Goal: Information Seeking & Learning: Learn about a topic

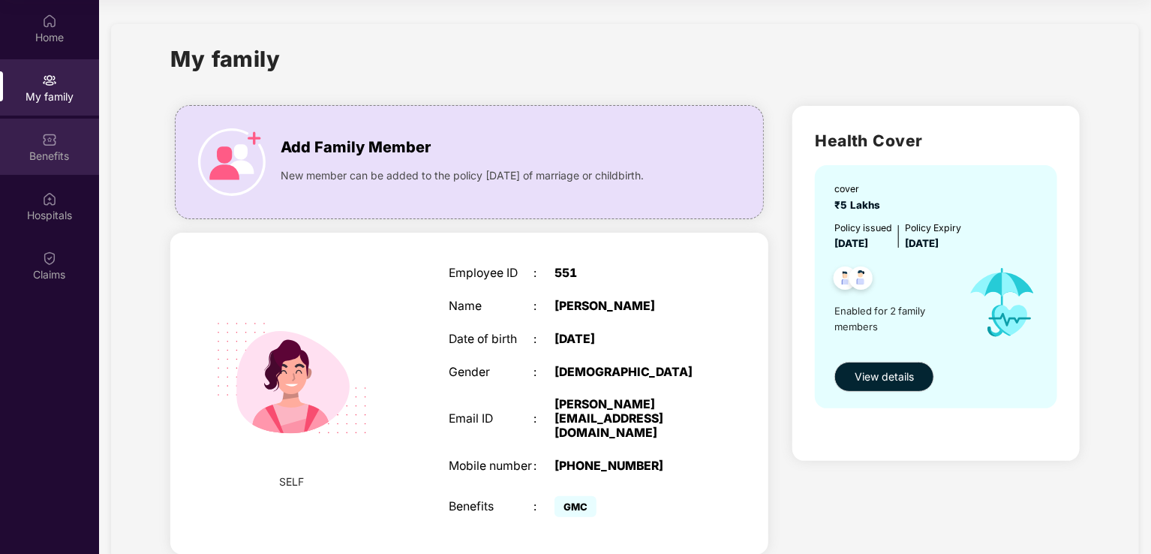
click at [67, 157] on div "Benefits" at bounding box center [49, 156] width 99 height 15
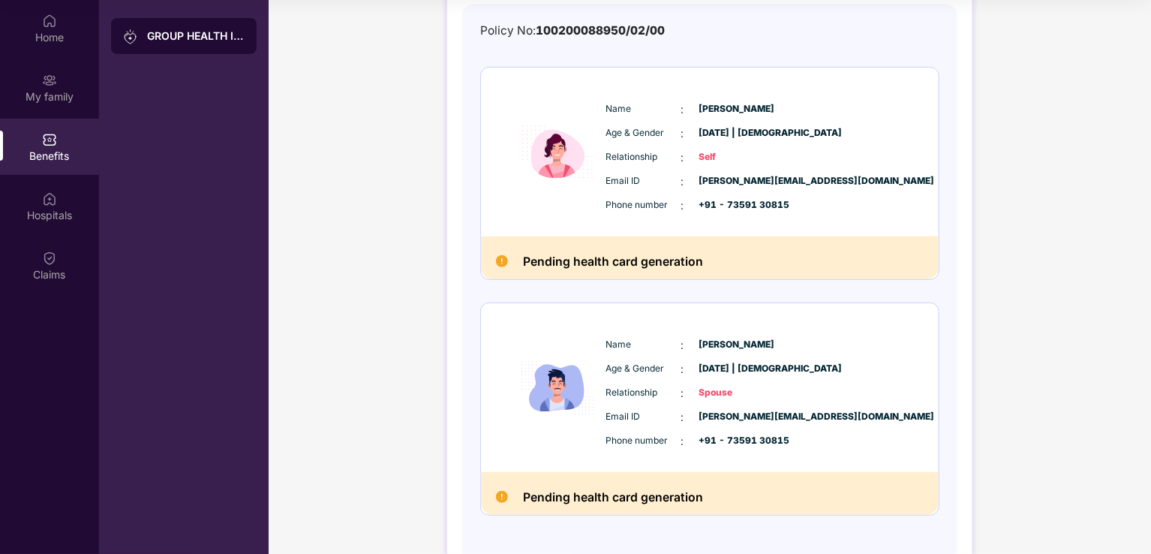
scroll to position [198, 0]
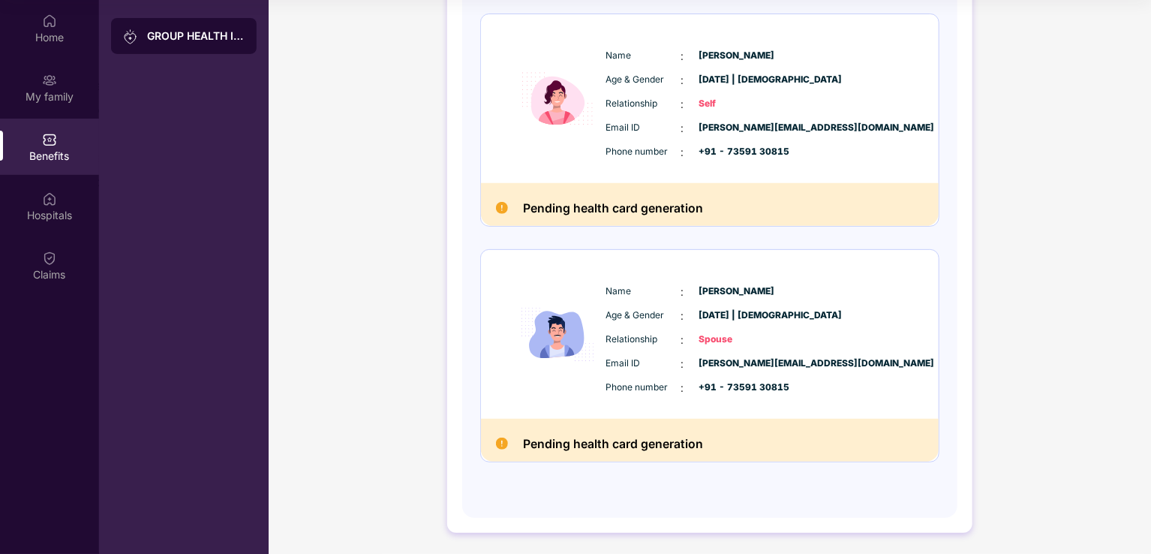
click at [724, 290] on span "[PERSON_NAME]" at bounding box center [736, 291] width 75 height 14
drag, startPoint x: 734, startPoint y: 385, endPoint x: 774, endPoint y: 382, distance: 40.6
click at [767, 380] on div "Phone number : +91 - 73591 30815" at bounding box center [755, 388] width 298 height 17
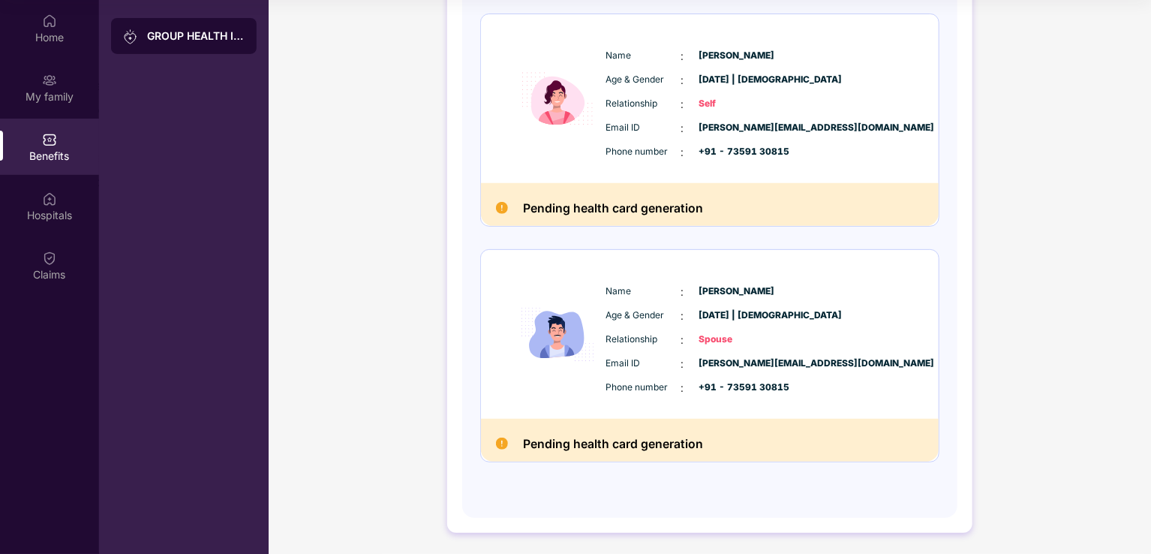
click at [774, 382] on span "+91 - 73591 30815" at bounding box center [736, 387] width 75 height 14
click at [774, 383] on span "+91 - 73591 30815" at bounding box center [736, 387] width 75 height 14
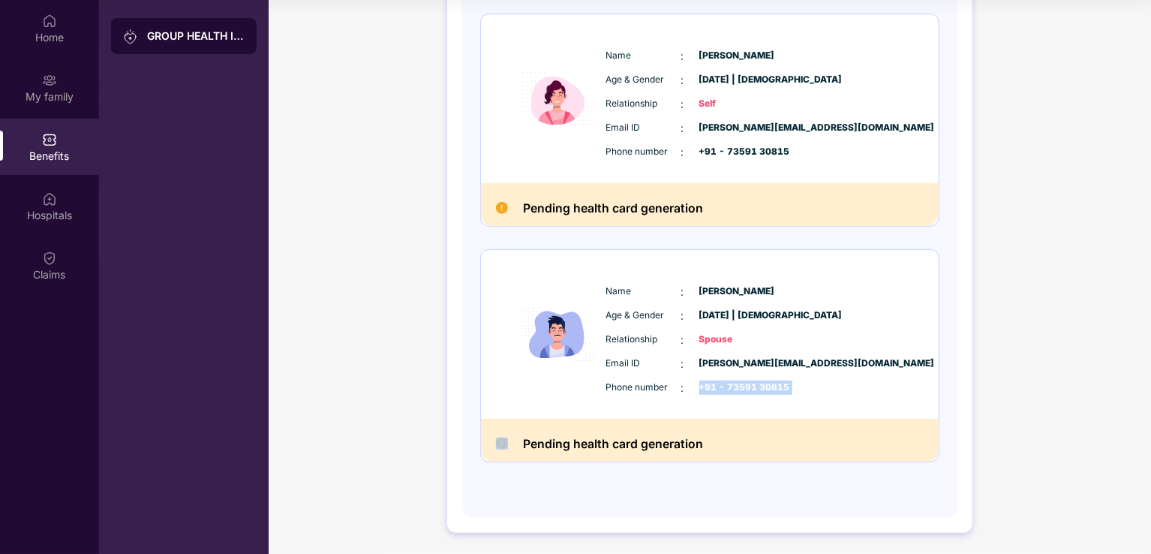
click at [816, 391] on div "Phone number : +91 - 73591 30815" at bounding box center [755, 388] width 298 height 17
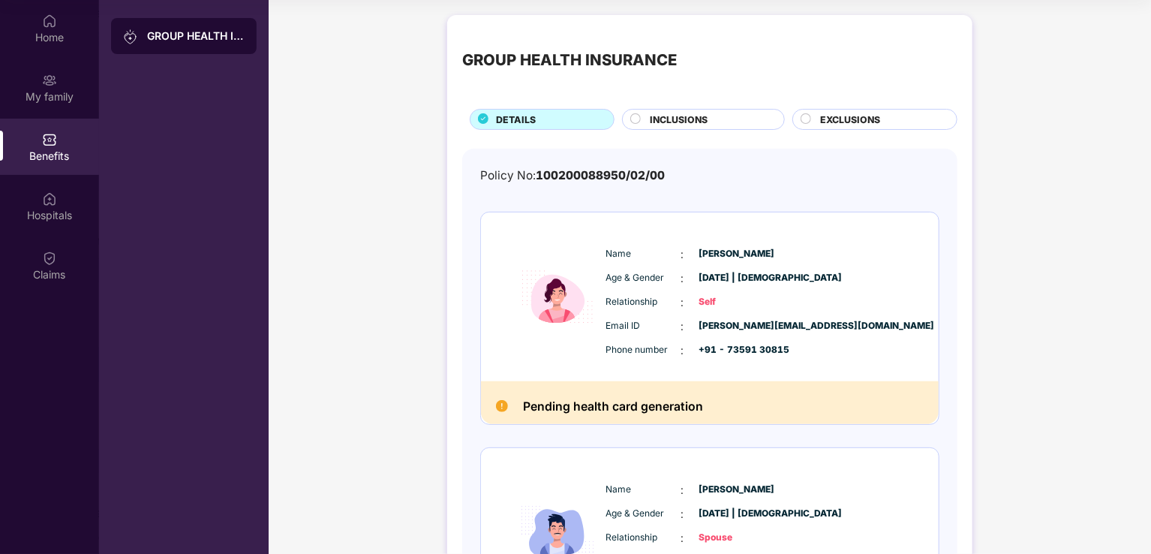
click at [702, 125] on span "INCLUSIONS" at bounding box center [679, 120] width 58 height 14
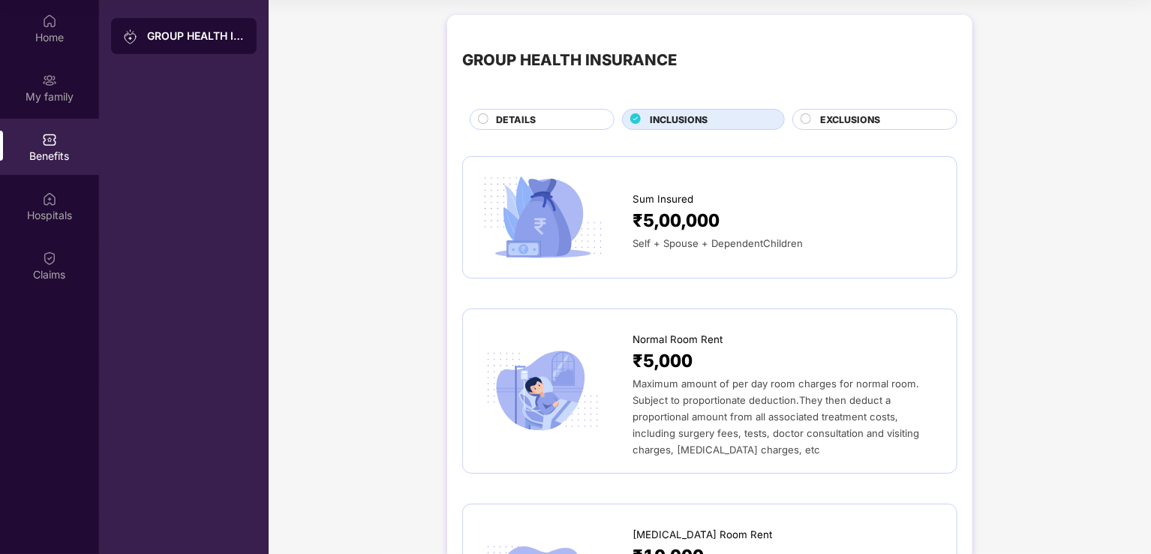
drag, startPoint x: 636, startPoint y: 118, endPoint x: 633, endPoint y: 133, distance: 15.3
click at [636, 118] on icon at bounding box center [636, 119] width 10 height 10
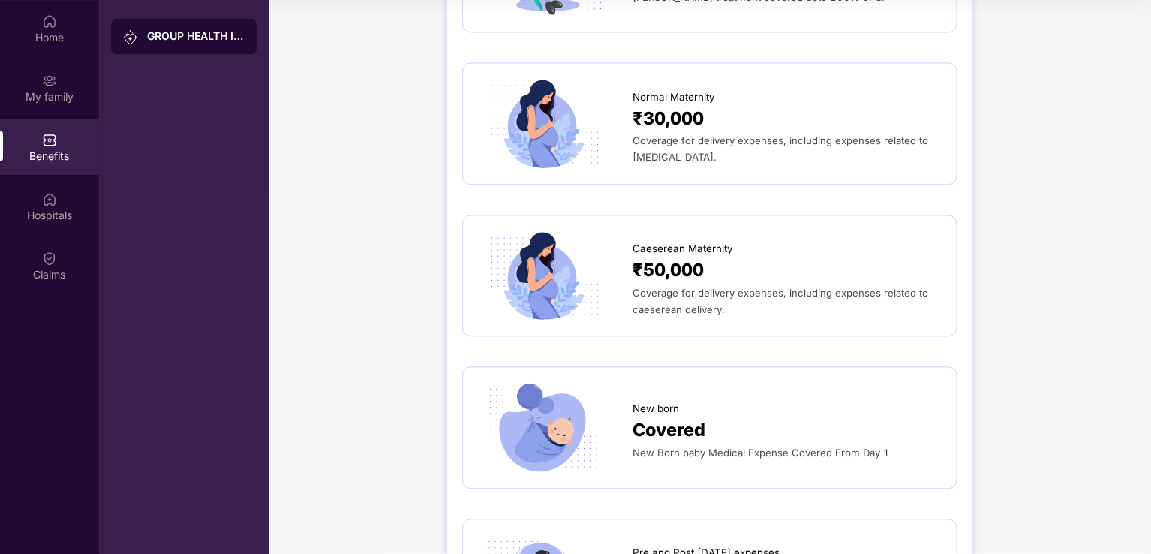
scroll to position [1576, 0]
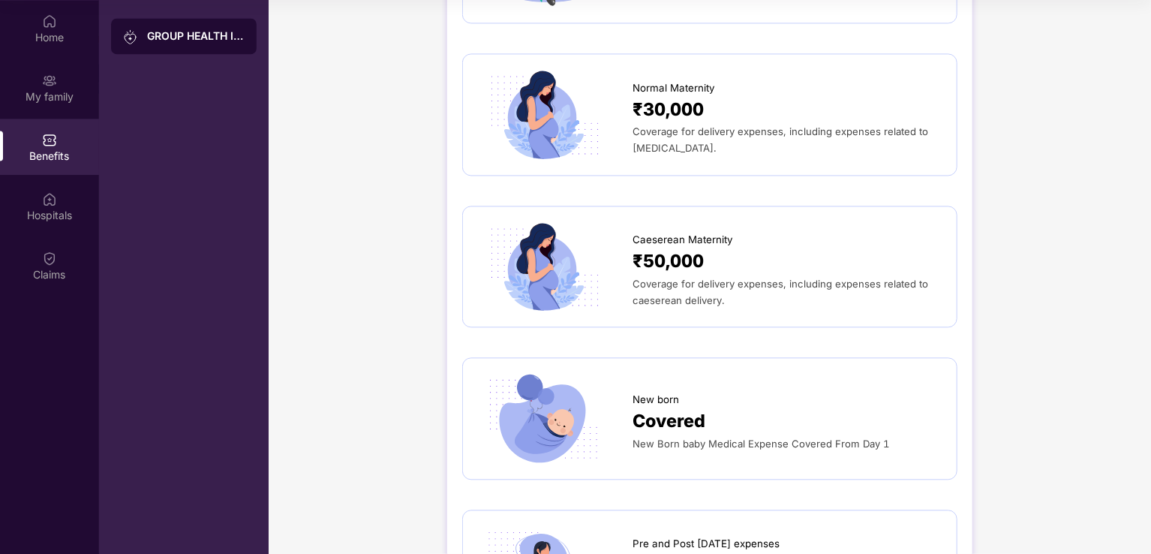
click at [705, 276] on div "Coverage for delivery expenses, including expenses related to caeserean deliver…" at bounding box center [786, 291] width 309 height 33
click at [597, 280] on img at bounding box center [543, 266] width 130 height 90
click at [689, 256] on span "₹50,000" at bounding box center [667, 262] width 71 height 28
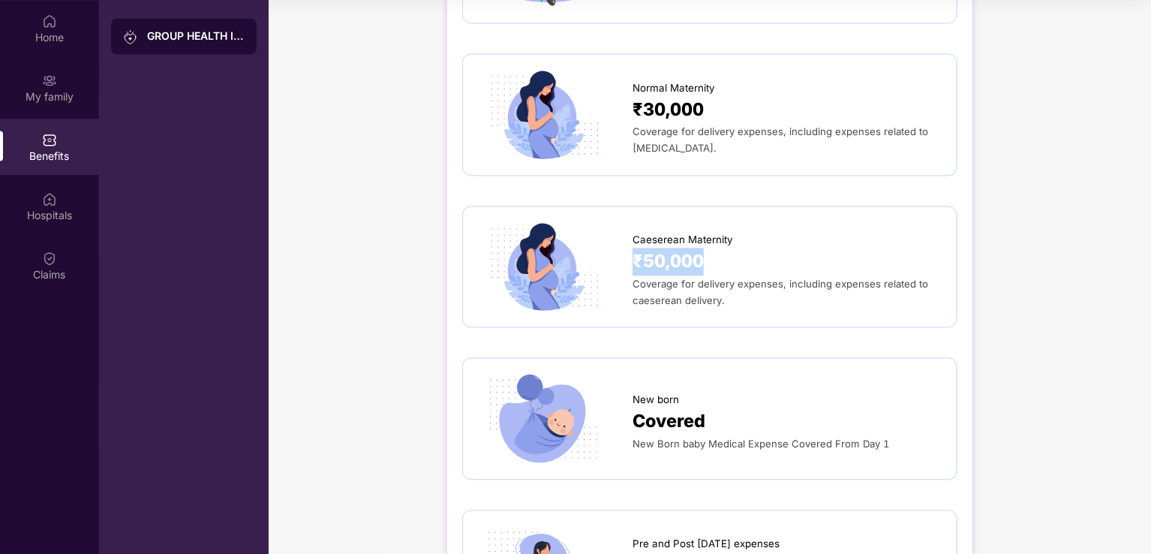
click at [689, 256] on span "₹50,000" at bounding box center [667, 262] width 71 height 28
click at [764, 278] on span "Coverage for delivery expenses, including expenses related to caeserean deliver…" at bounding box center [780, 292] width 296 height 29
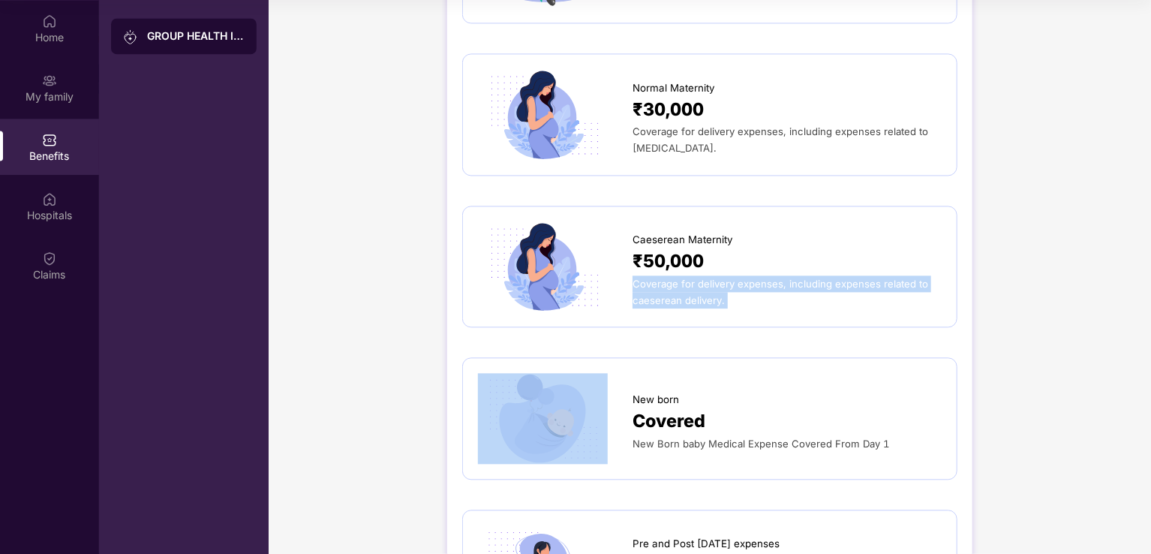
click at [764, 278] on span "Coverage for delivery expenses, including expenses related to caeserean deliver…" at bounding box center [780, 292] width 296 height 29
drag, startPoint x: 764, startPoint y: 263, endPoint x: 798, endPoint y: 274, distance: 35.4
click at [764, 278] on span "Coverage for delivery expenses, including expenses related to caeserean deliver…" at bounding box center [780, 292] width 296 height 29
click at [882, 278] on span "Coverage for delivery expenses, including expenses related to caeserean deliver…" at bounding box center [780, 292] width 296 height 29
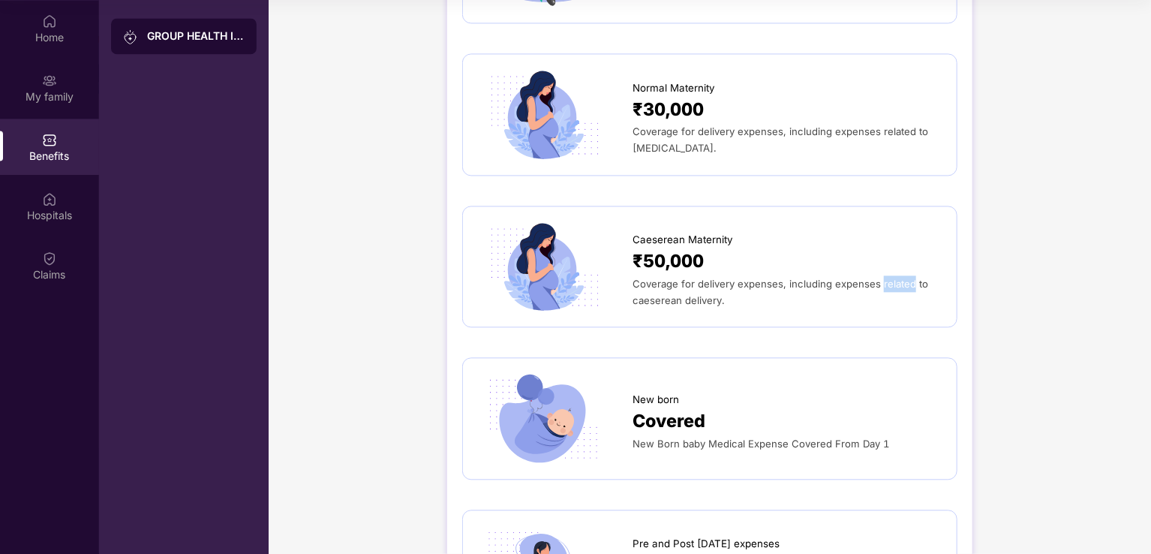
click at [882, 278] on span "Coverage for delivery expenses, including expenses related to caeserean deliver…" at bounding box center [780, 292] width 296 height 29
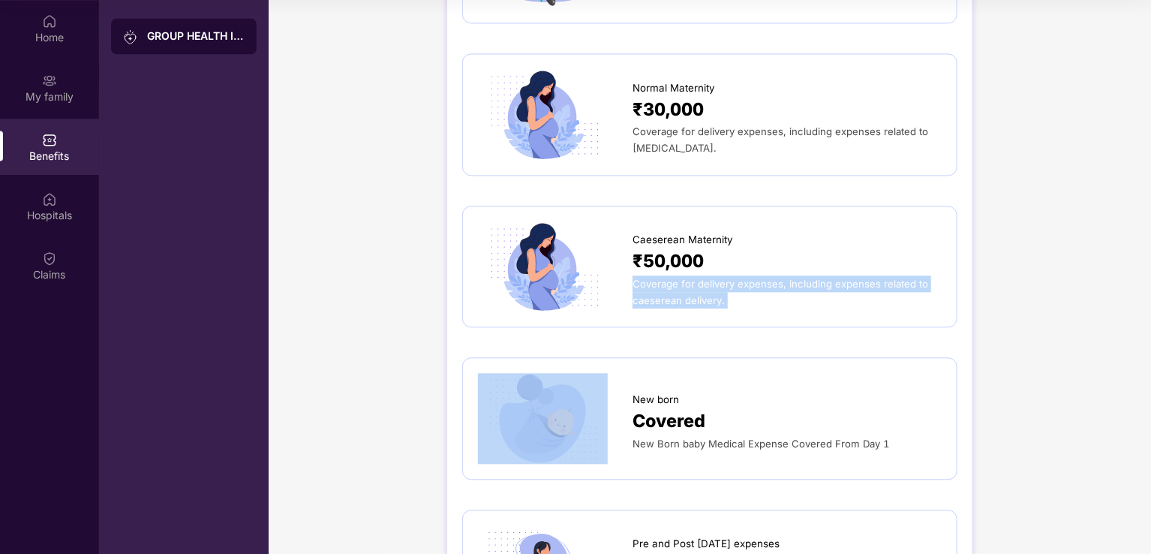
click at [882, 278] on span "Coverage for delivery expenses, including expenses related to caeserean deliver…" at bounding box center [780, 292] width 296 height 29
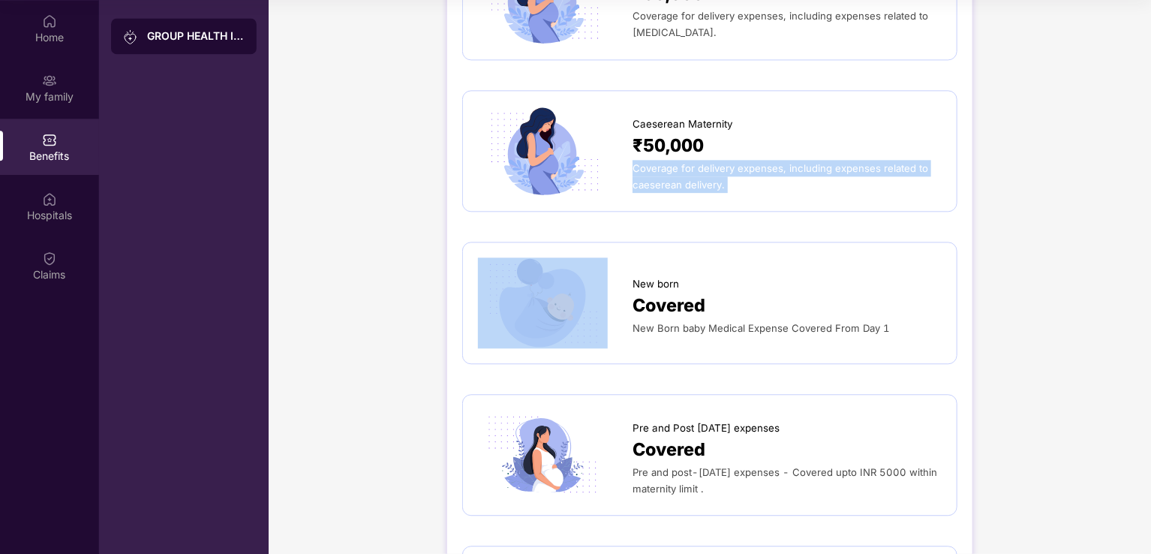
scroll to position [1726, 0]
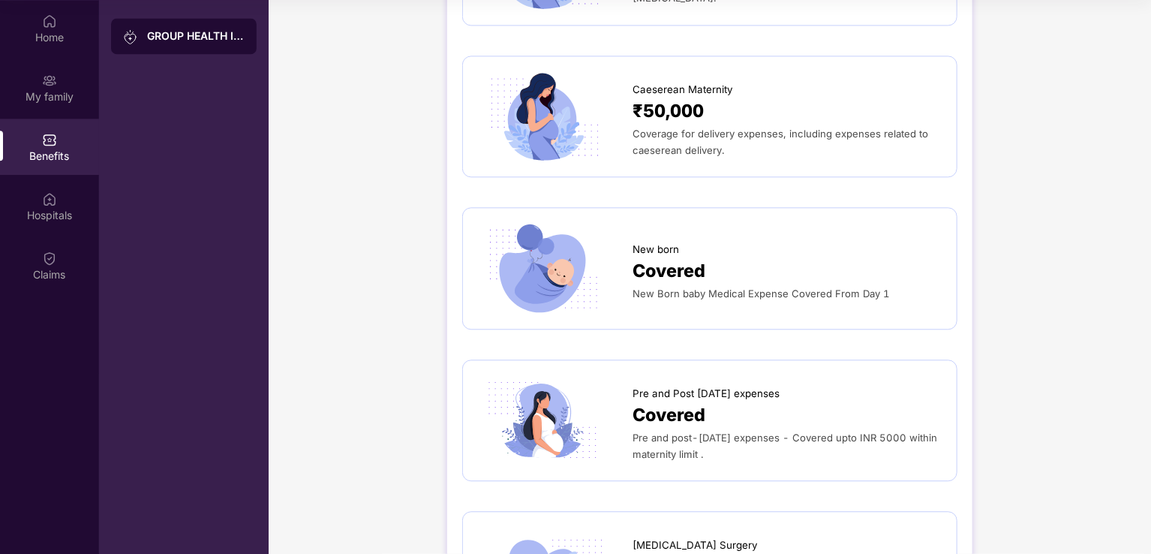
click at [645, 242] on span "New born" at bounding box center [655, 250] width 47 height 16
drag, startPoint x: 660, startPoint y: 271, endPoint x: 867, endPoint y: 281, distance: 206.6
click at [855, 285] on div "New Born baby Medical Expense Covered From Day 1" at bounding box center [786, 293] width 309 height 17
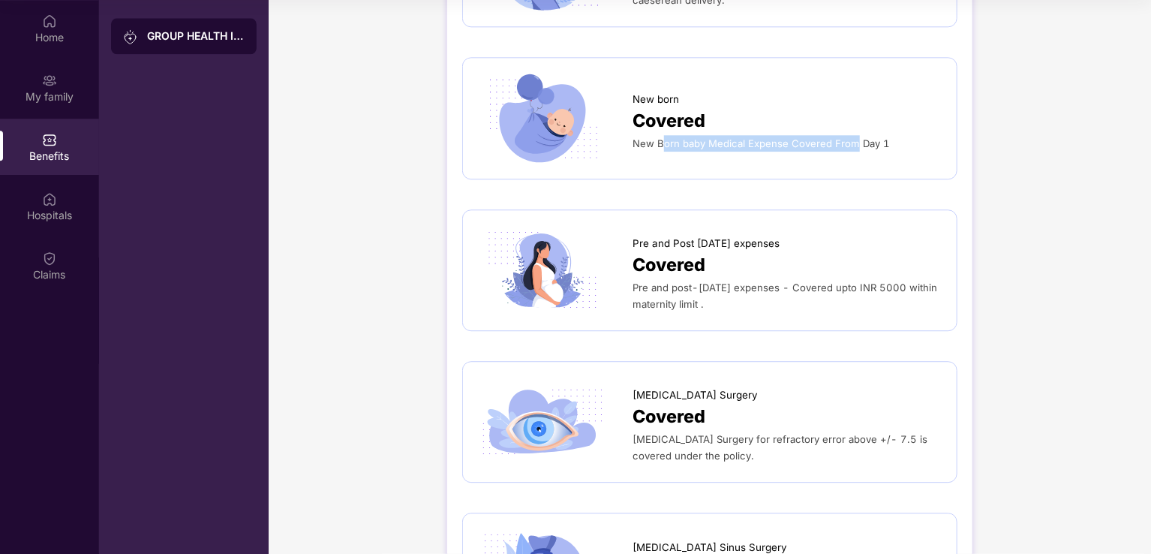
scroll to position [1951, 0]
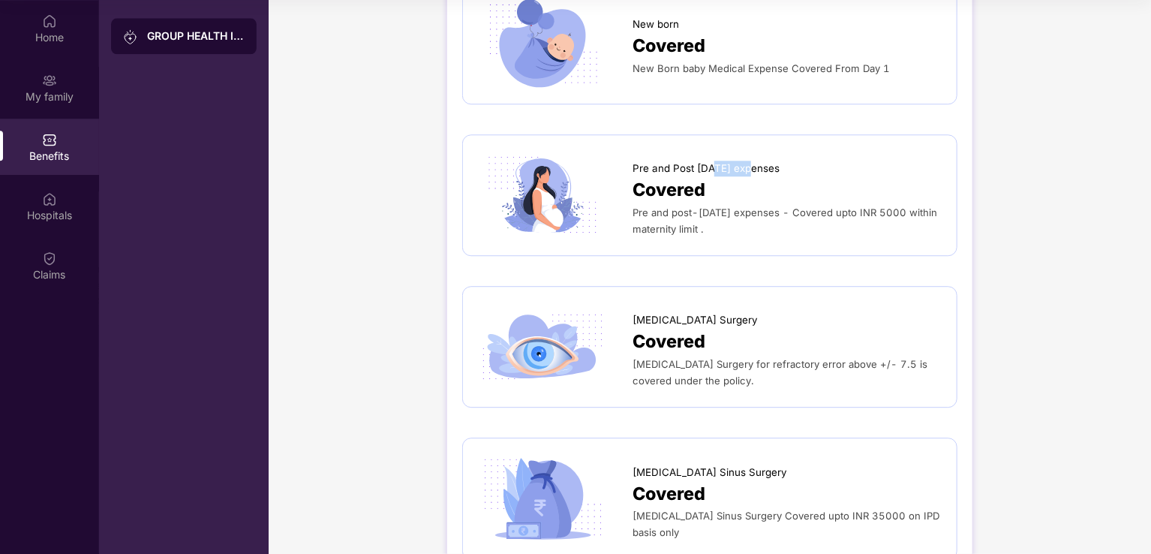
drag, startPoint x: 717, startPoint y: 149, endPoint x: 748, endPoint y: 155, distance: 31.2
click at [746, 161] on span "Pre and Post [DATE] expenses" at bounding box center [705, 169] width 147 height 16
drag, startPoint x: 644, startPoint y: 192, endPoint x: 773, endPoint y: 199, distance: 129.2
click at [773, 206] on span "Pre and post-[DATE] expenses - Covered upto INR 5000 within maternity limit ." at bounding box center [784, 220] width 305 height 29
drag, startPoint x: 810, startPoint y: 199, endPoint x: 918, endPoint y: 199, distance: 108.8
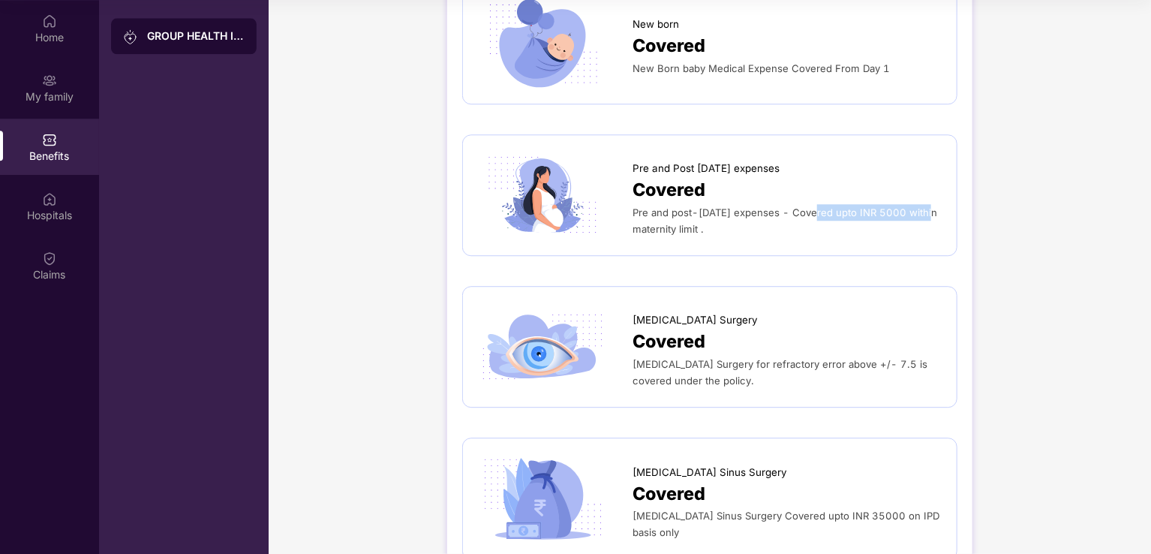
click at [918, 206] on span "Pre and post-[DATE] expenses - Covered upto INR 5000 within maternity limit ." at bounding box center [784, 220] width 305 height 29
click at [672, 210] on span "Pre and post-[DATE] expenses - Covered upto INR 5000 within maternity limit ." at bounding box center [784, 220] width 305 height 29
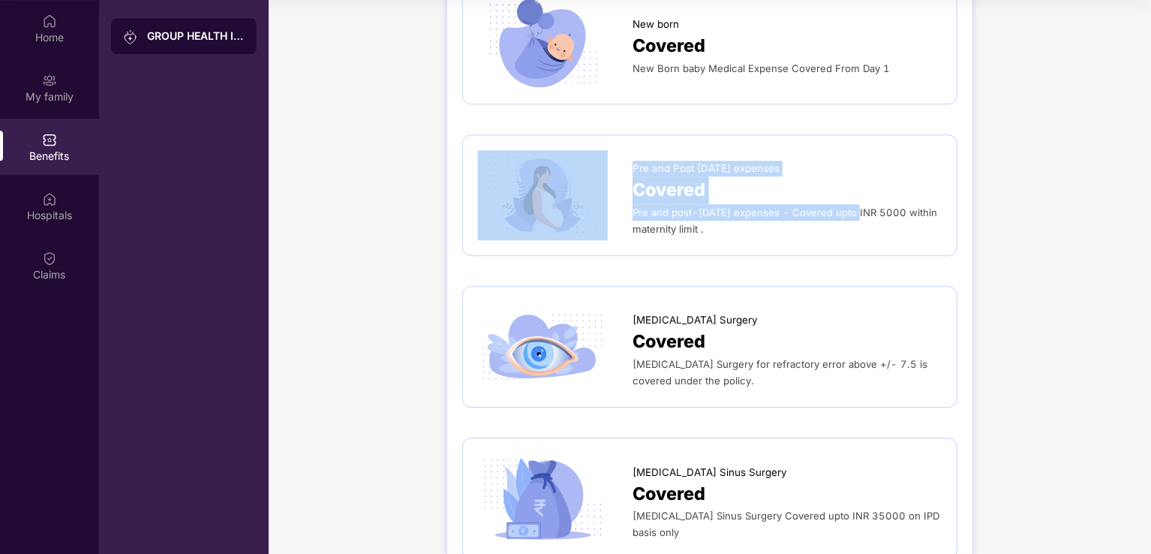
drag, startPoint x: 631, startPoint y: 194, endPoint x: 846, endPoint y: 199, distance: 215.4
click at [846, 199] on div "Pre and Post [DATE] expenses Covered Pre and post-[DATE] expenses - Covered upt…" at bounding box center [710, 195] width 464 height 90
click at [846, 206] on span "Pre and post-[DATE] expenses - Covered upto INR 5000 within maternity limit ." at bounding box center [784, 220] width 305 height 29
drag, startPoint x: 629, startPoint y: 192, endPoint x: 771, endPoint y: 196, distance: 141.1
click at [771, 196] on div "Pre and Post [DATE] expenses Covered Pre and post-[DATE] expenses - Covered upt…" at bounding box center [710, 195] width 464 height 90
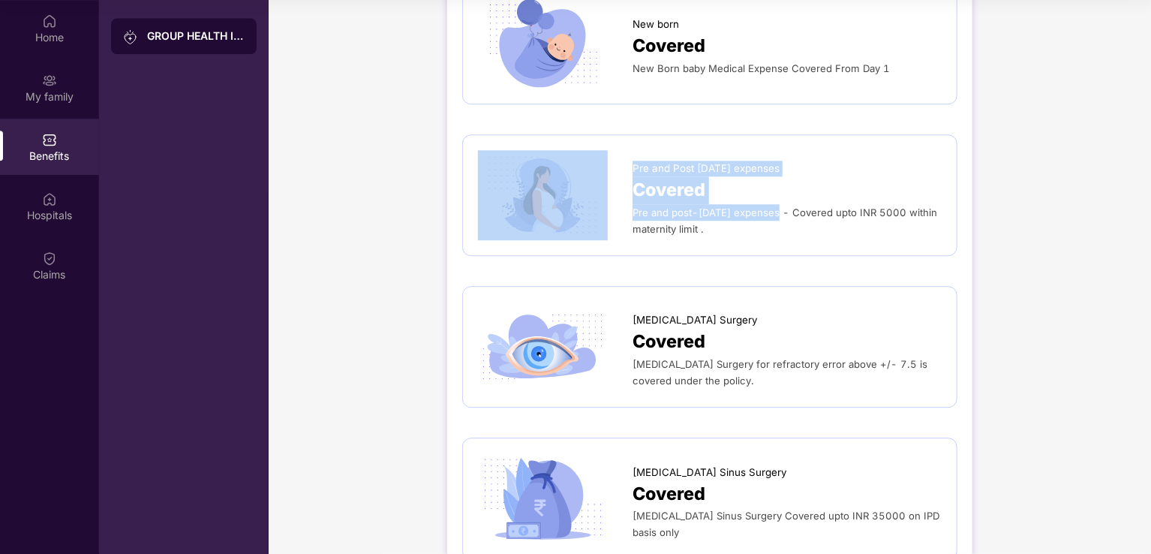
click at [771, 206] on span "Pre and post-[DATE] expenses - Covered upto INR 5000 within maternity limit ." at bounding box center [784, 220] width 305 height 29
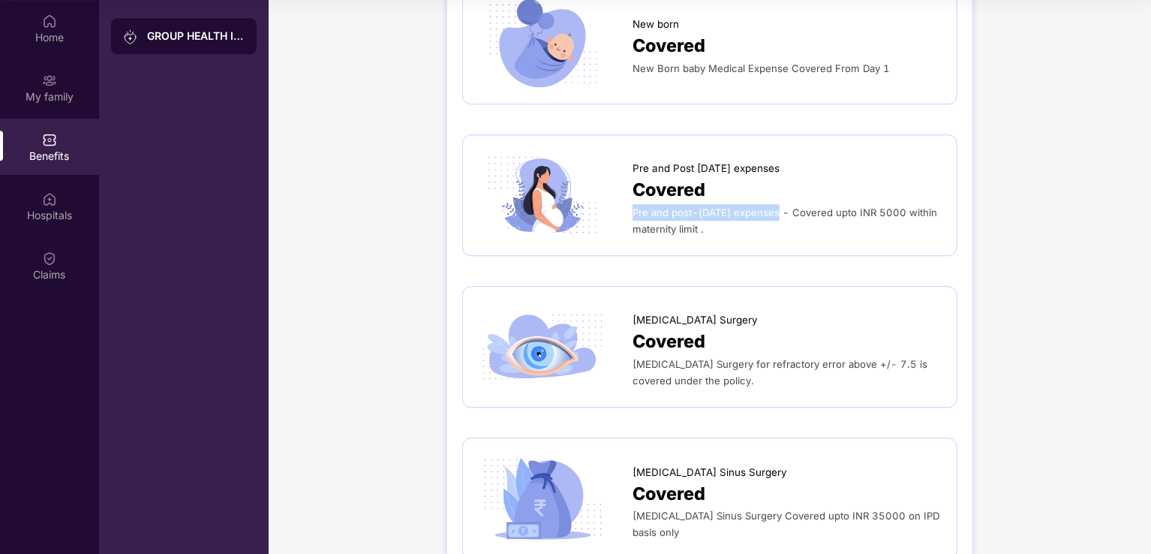
drag, startPoint x: 765, startPoint y: 196, endPoint x: 632, endPoint y: 193, distance: 132.8
click at [632, 206] on span "Pre and post-[DATE] expenses - Covered upto INR 5000 within maternity limit ." at bounding box center [784, 220] width 305 height 29
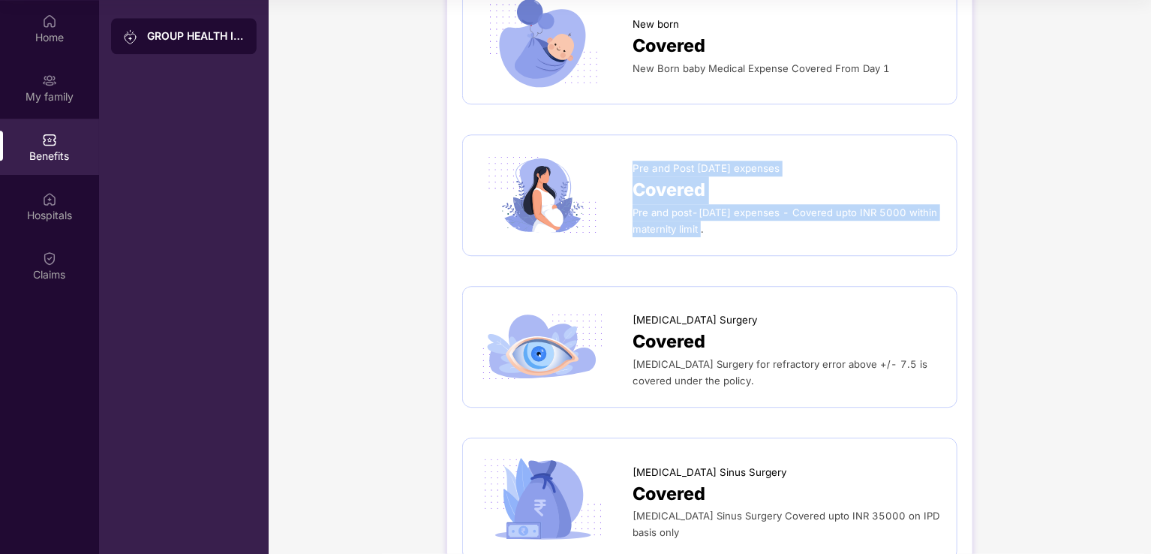
drag, startPoint x: 632, startPoint y: 149, endPoint x: 702, endPoint y: 209, distance: 92.5
click at [702, 208] on div "Pre and Post [DATE] expenses Covered Pre and post-[DATE] expenses - Covered upt…" at bounding box center [786, 195] width 309 height 84
copy div "Pre and Post [DATE] expenses Covered Pre and post-[DATE] expenses - Covered upt…"
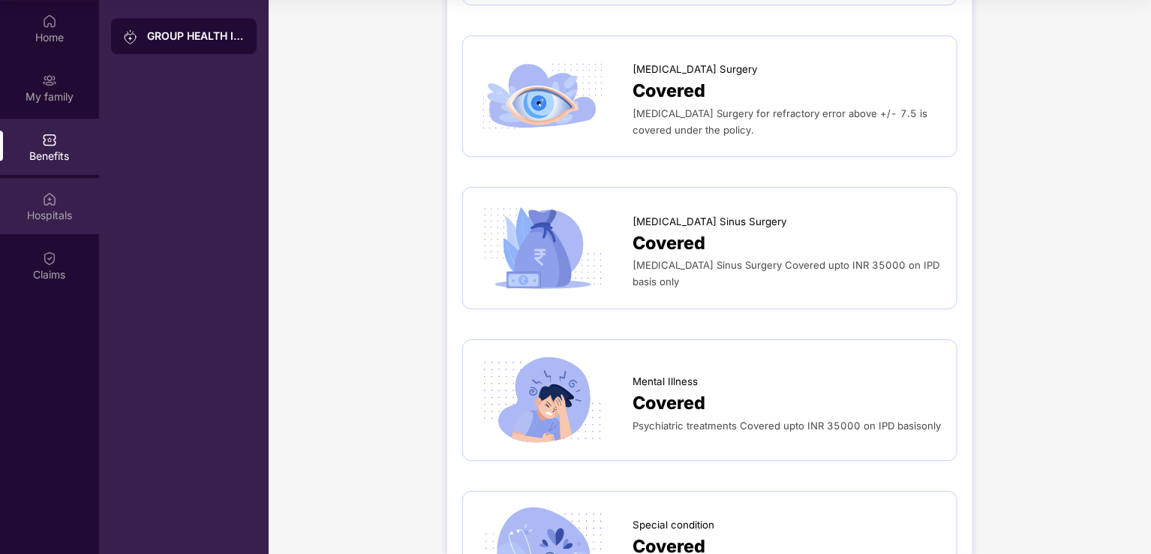
scroll to position [2083, 0]
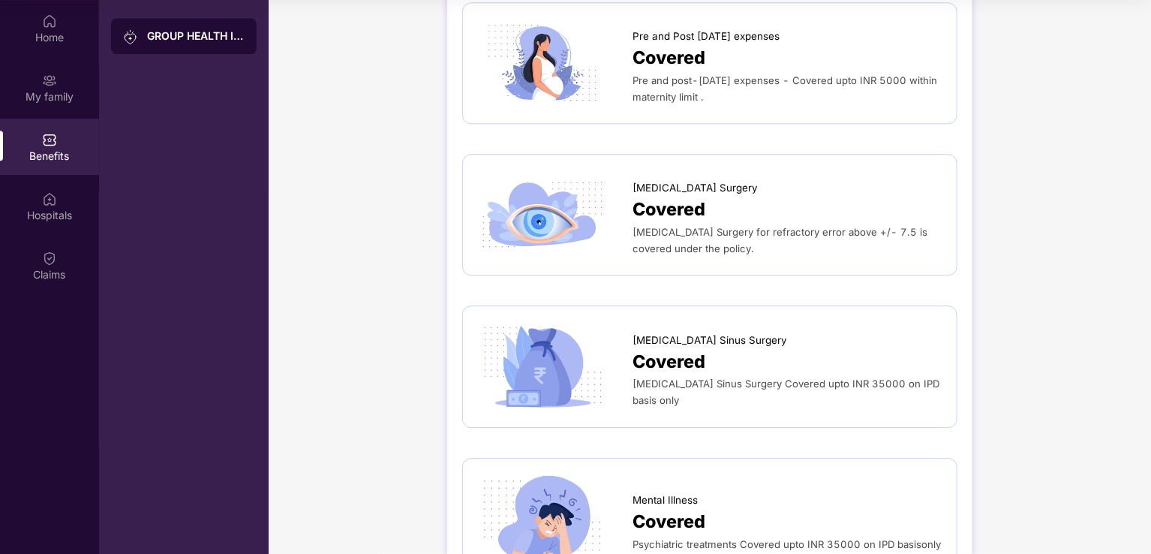
drag, startPoint x: 60, startPoint y: 214, endPoint x: 133, endPoint y: 206, distance: 73.2
click at [60, 214] on div "Hospitals" at bounding box center [49, 215] width 99 height 15
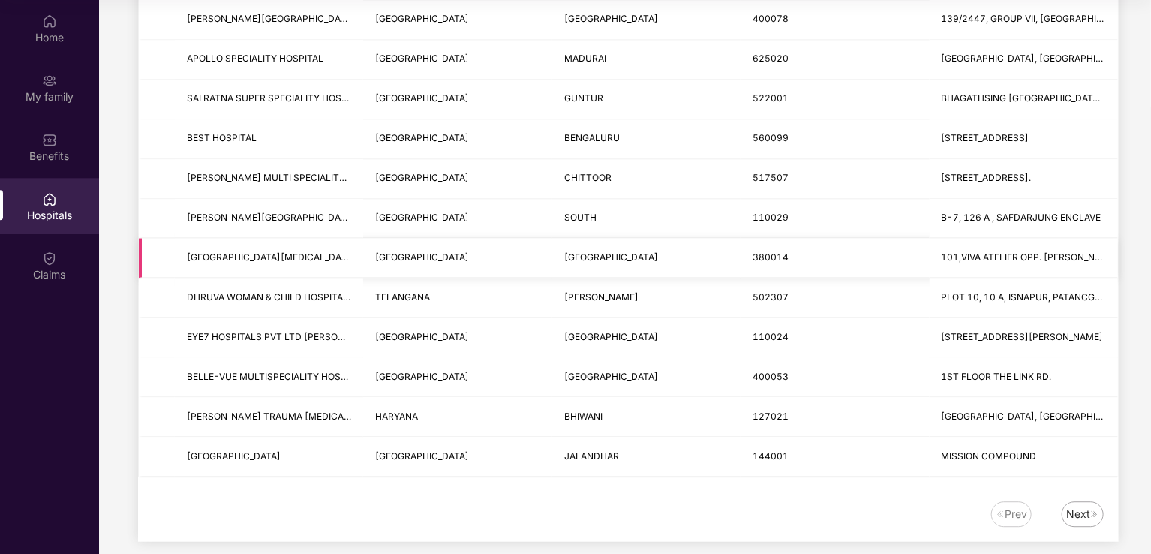
scroll to position [1753, 0]
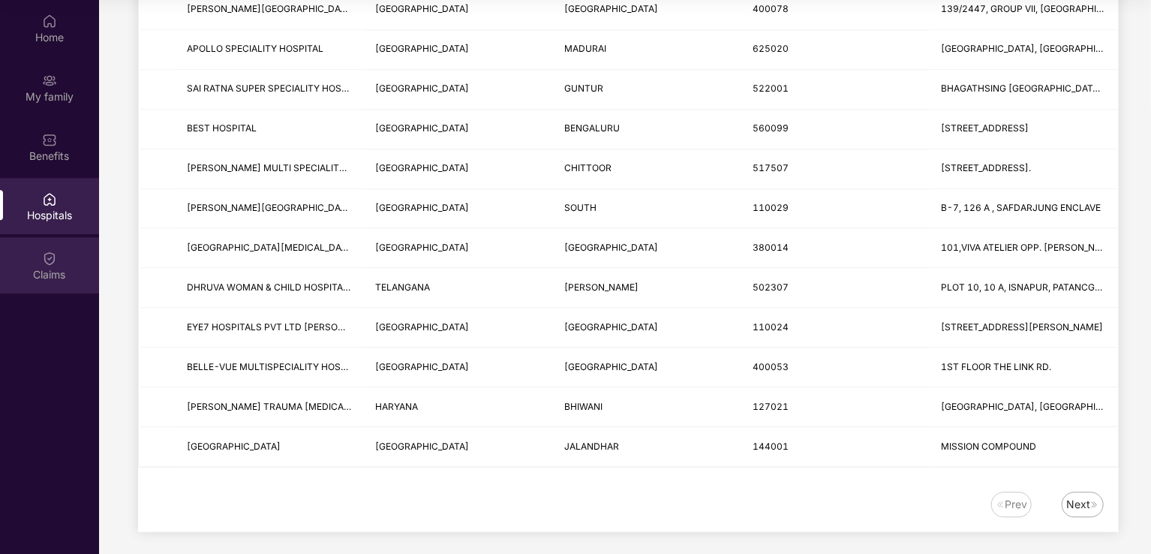
click at [69, 274] on div "Claims" at bounding box center [49, 274] width 99 height 15
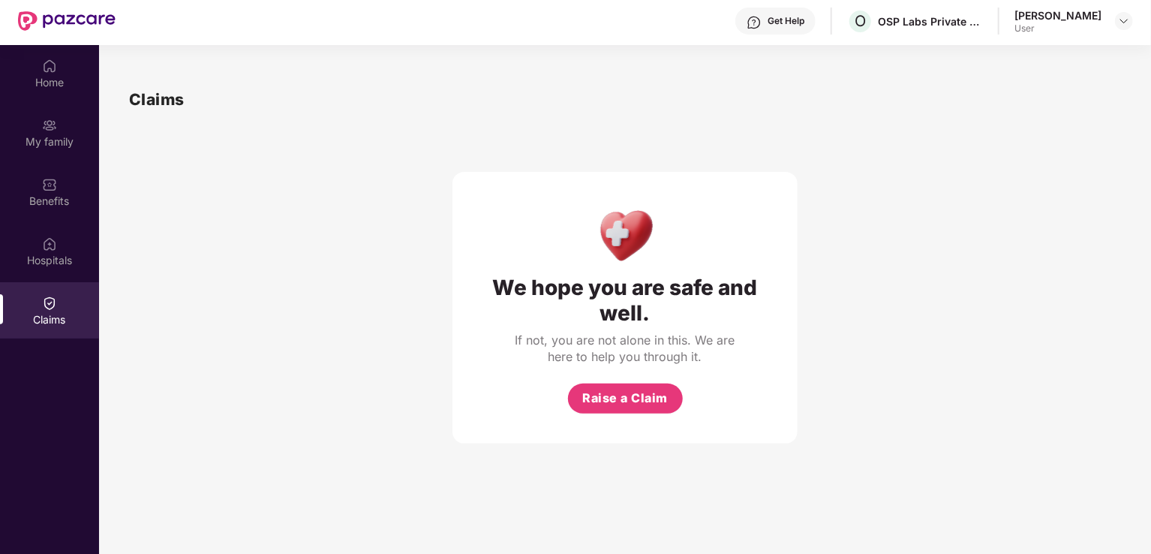
scroll to position [0, 0]
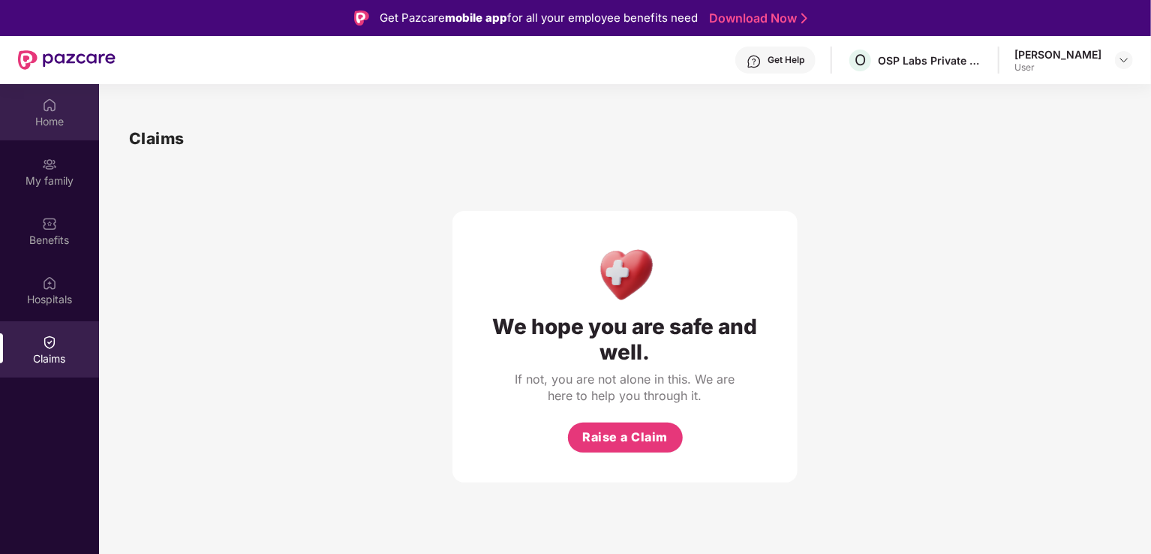
click at [48, 124] on div "Home" at bounding box center [49, 121] width 99 height 15
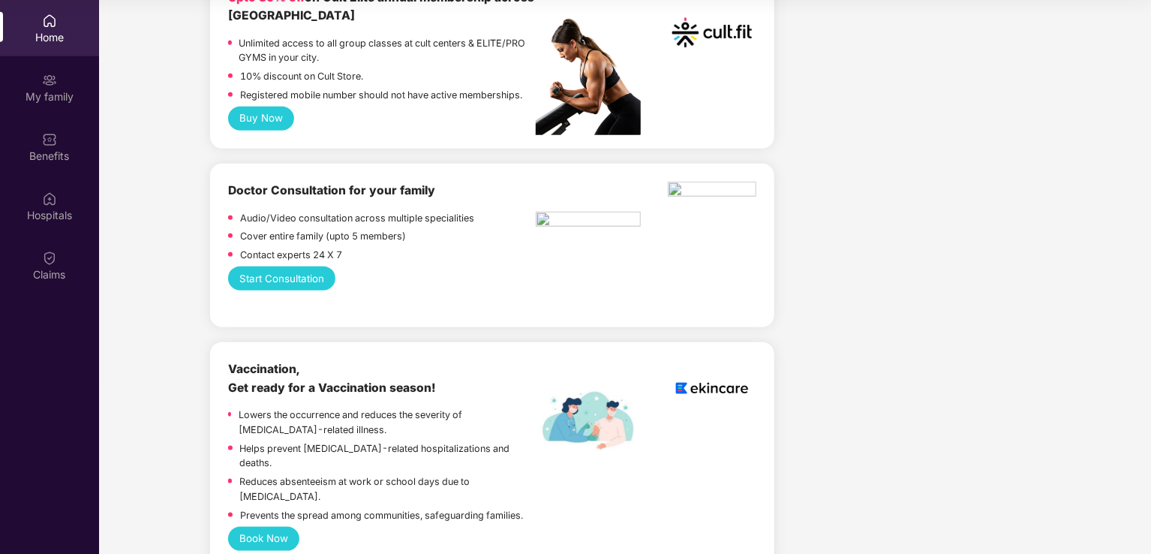
scroll to position [519, 0]
